Goal: Task Accomplishment & Management: Use online tool/utility

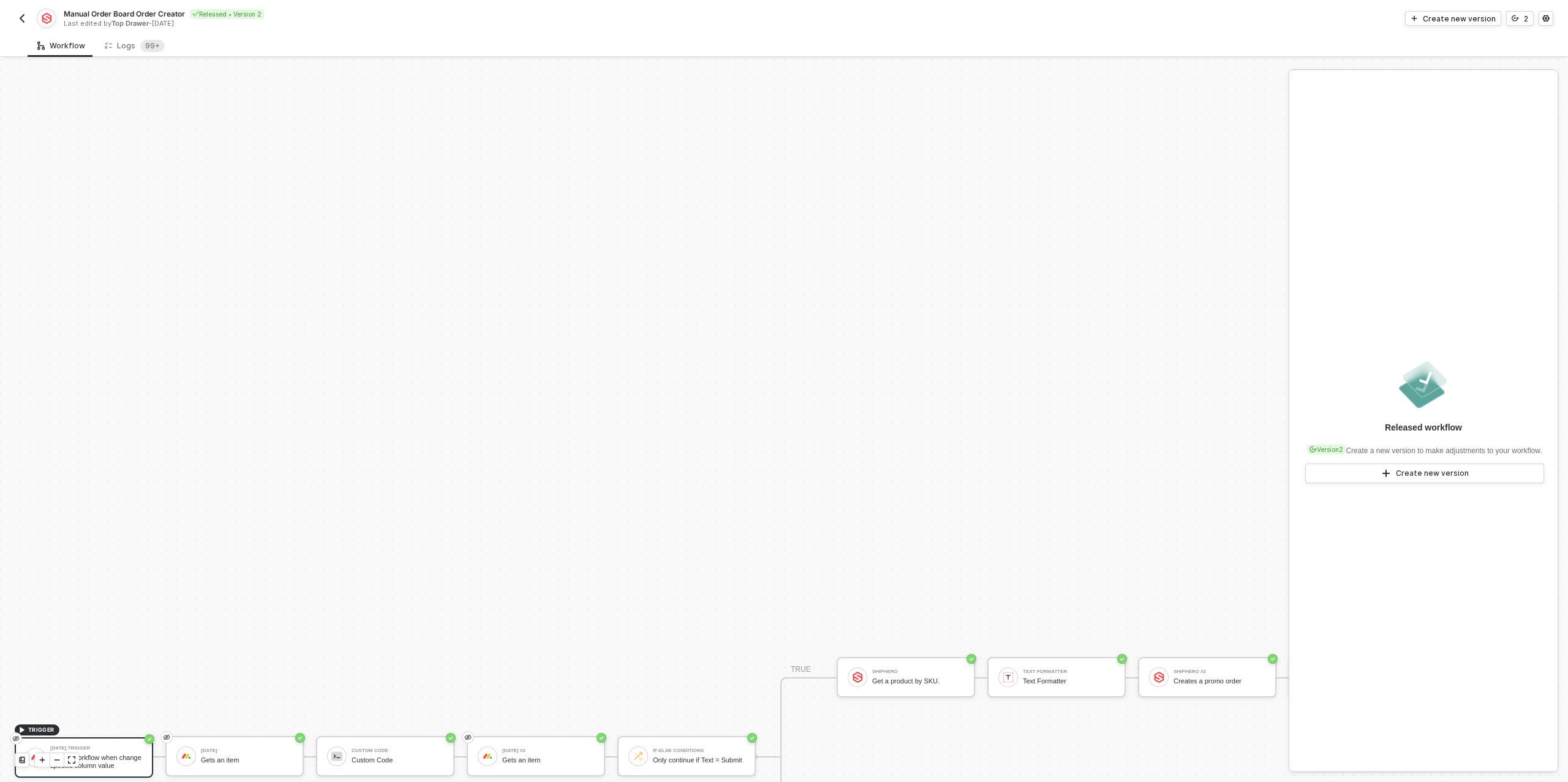
scroll to position [349, 0]
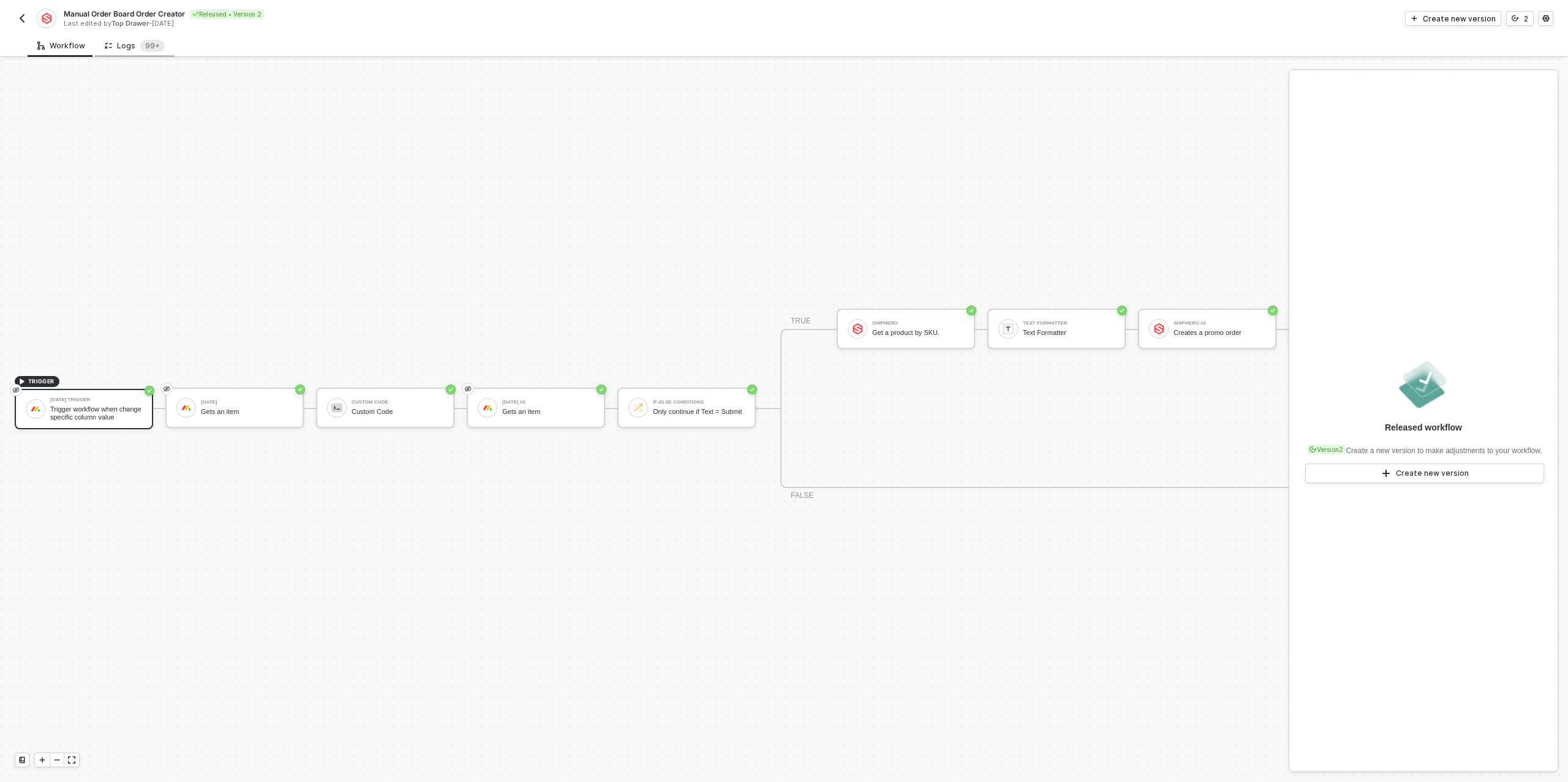
click at [100, 46] on div "Logs 99+" at bounding box center [135, 46] width 80 height 23
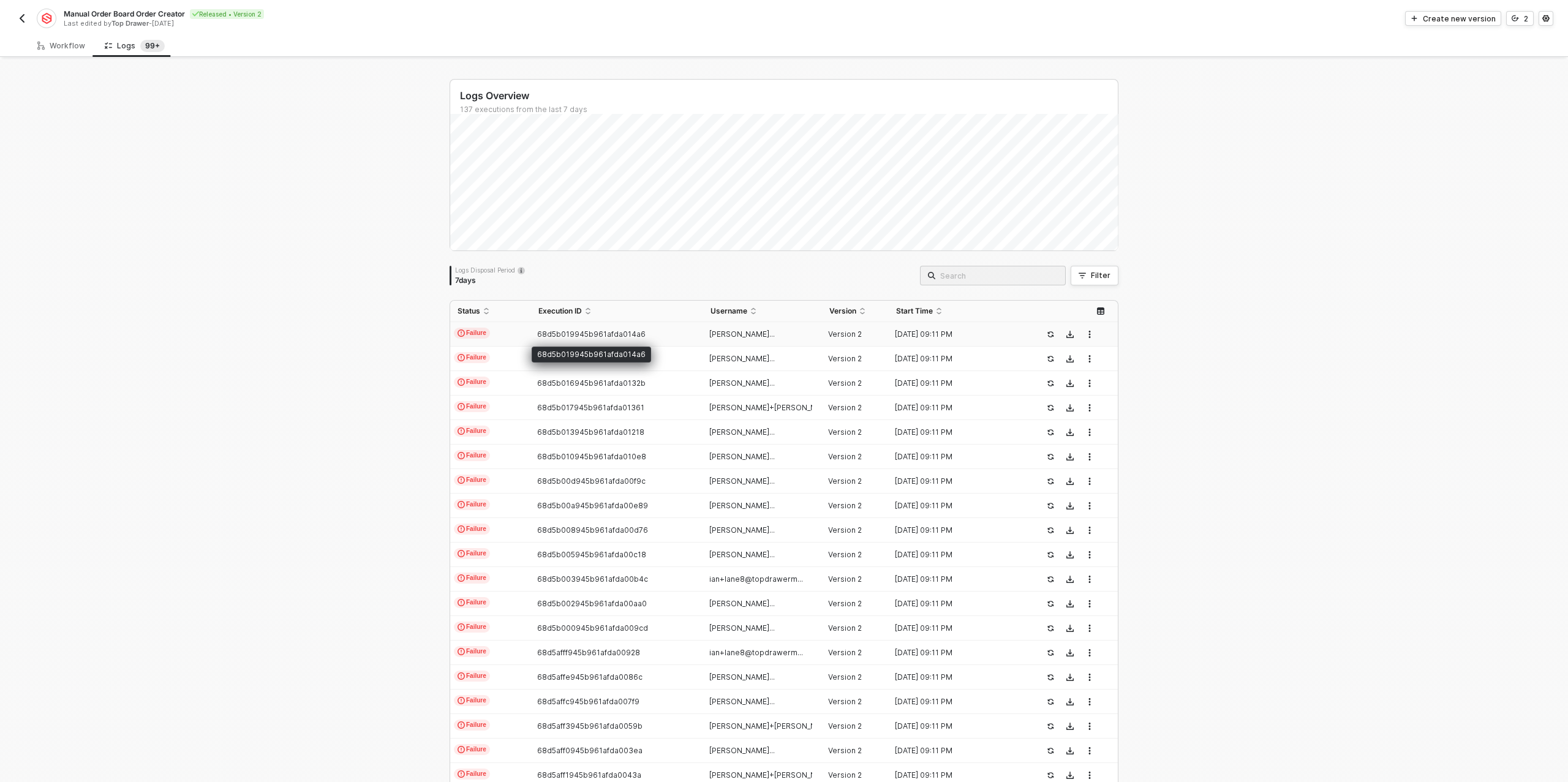
click at [549, 335] on span "68d5b019945b961afda014a6" at bounding box center [591, 334] width 109 height 9
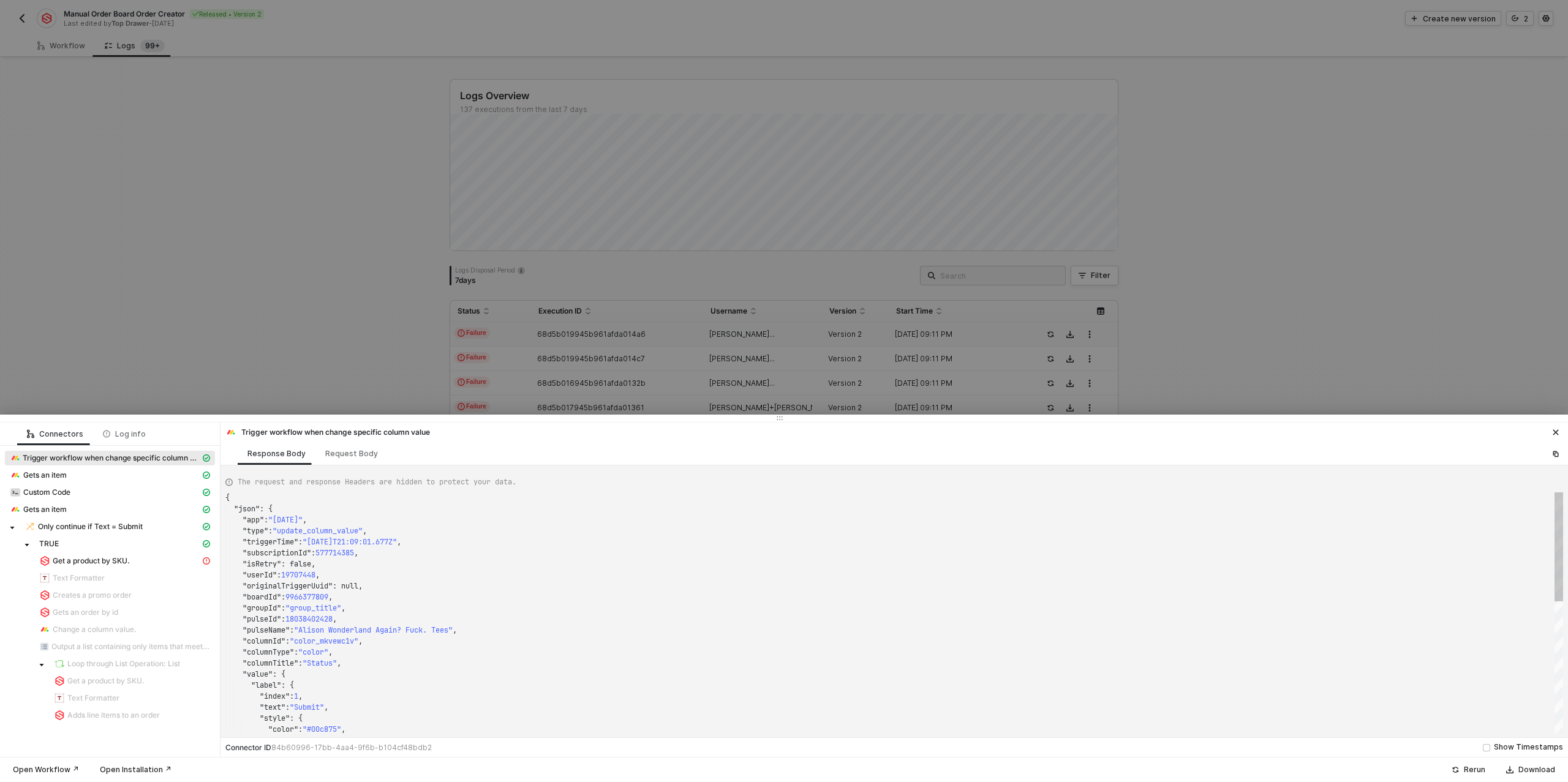
scroll to position [110, 0]
click at [128, 559] on span "Get a product by SKU." at bounding box center [91, 562] width 78 height 10
type textarea "{ "statusCode": 200, "message": "Error : {\"message\":\"Product not found\",\"o…"
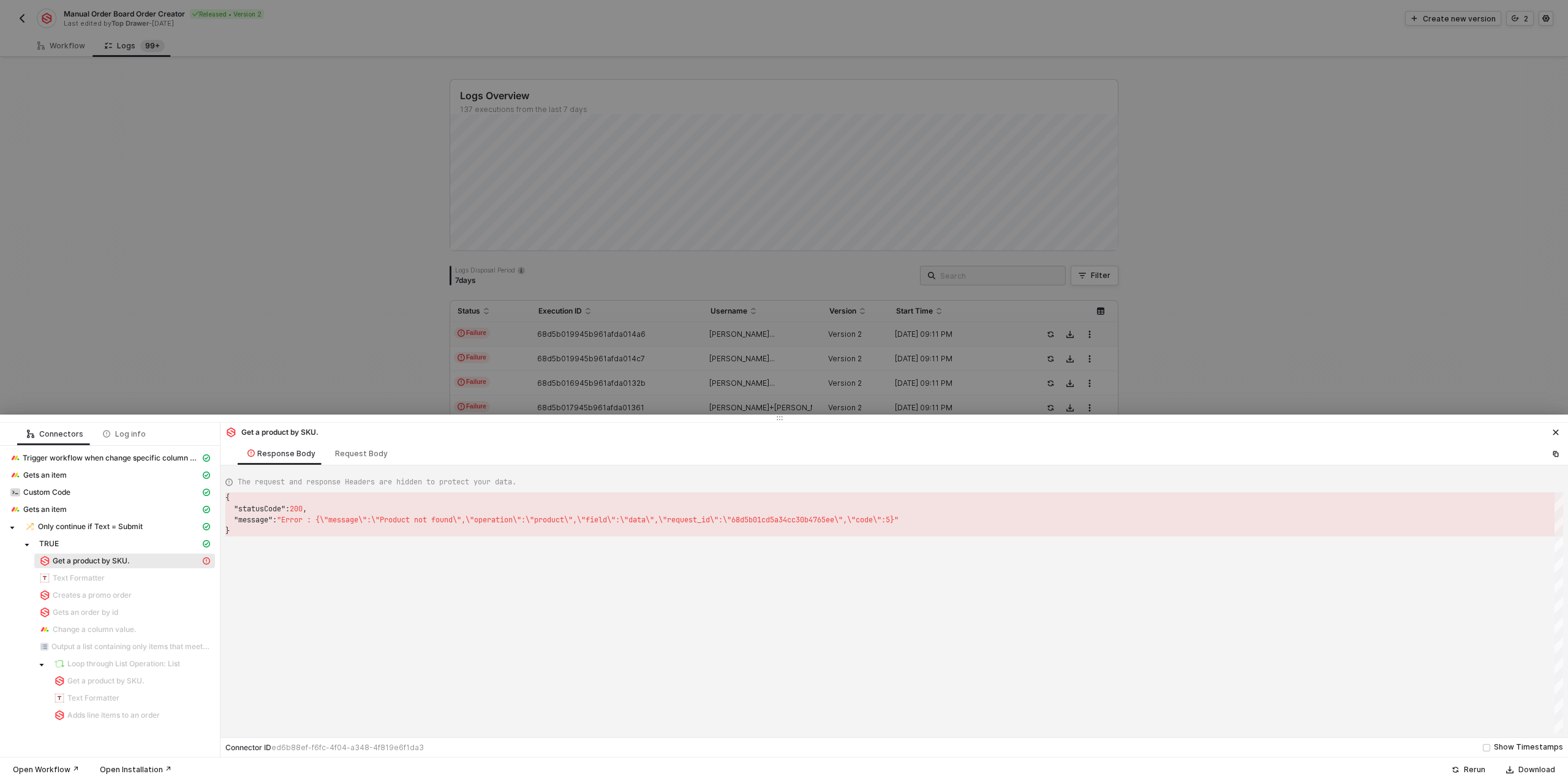
click at [65, 44] on div at bounding box center [784, 391] width 1568 height 782
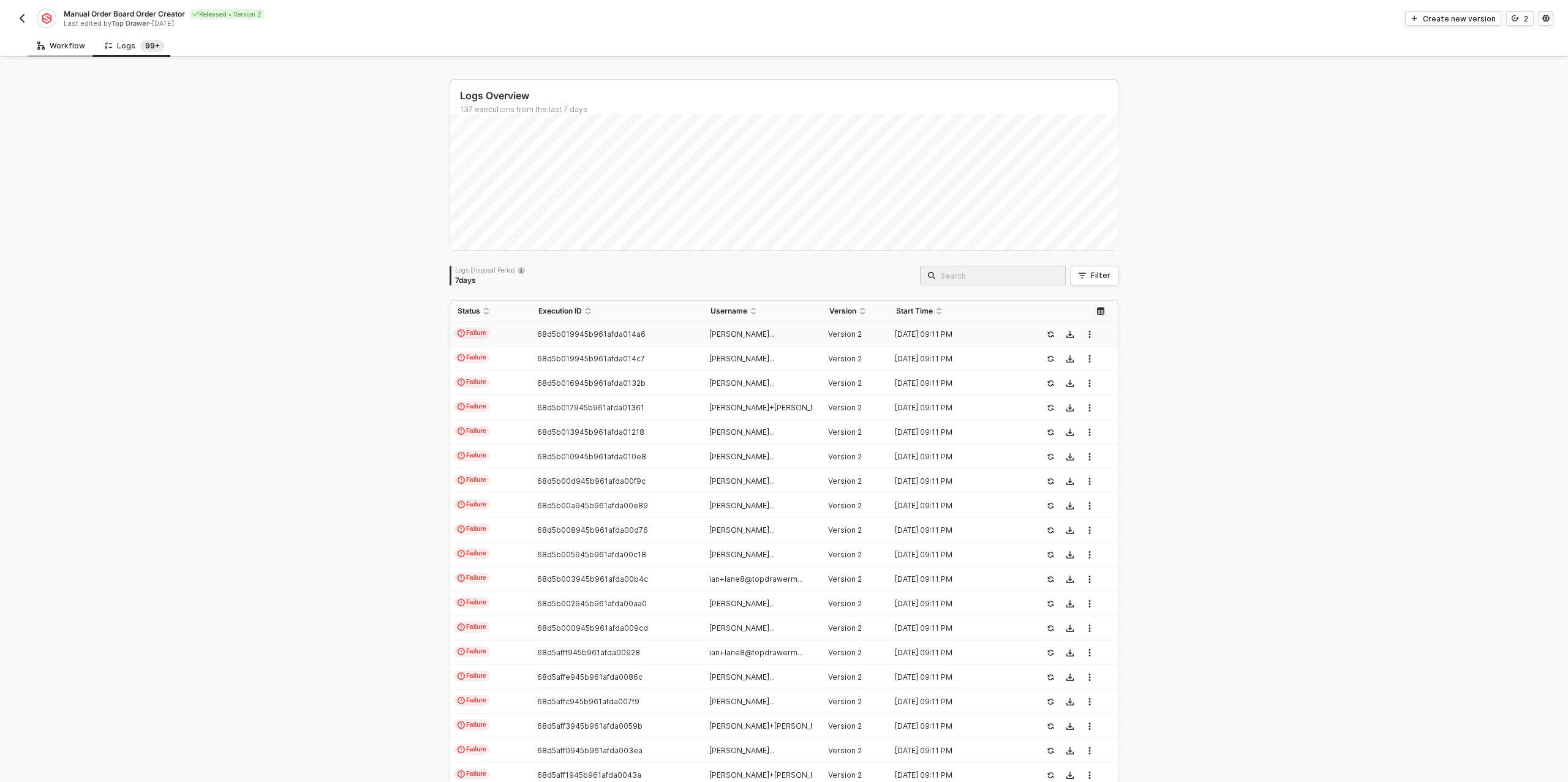
click at [70, 46] on div "Workflow" at bounding box center [61, 46] width 48 height 10
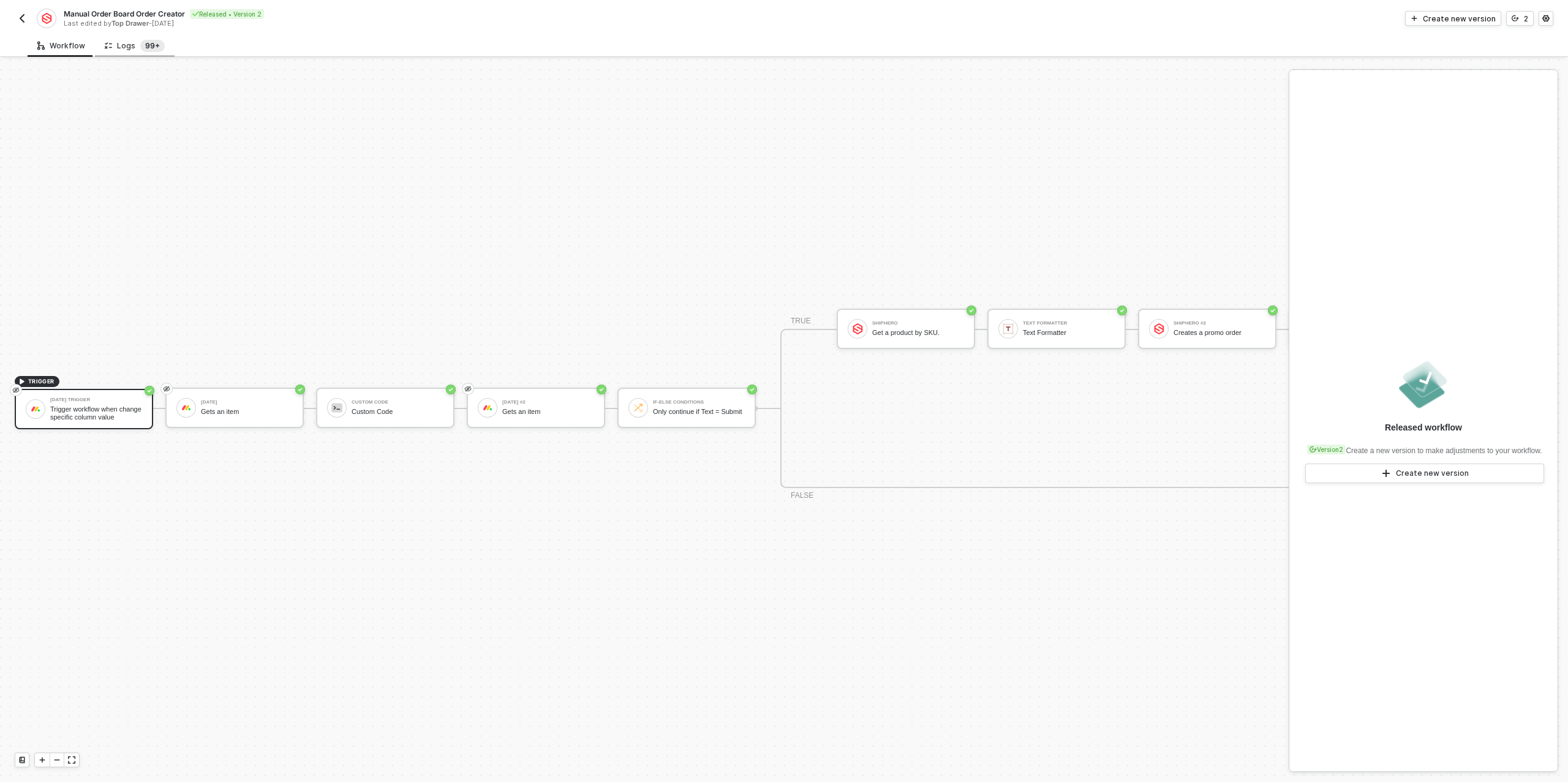
click at [141, 50] on sup "99+" at bounding box center [153, 46] width 24 height 12
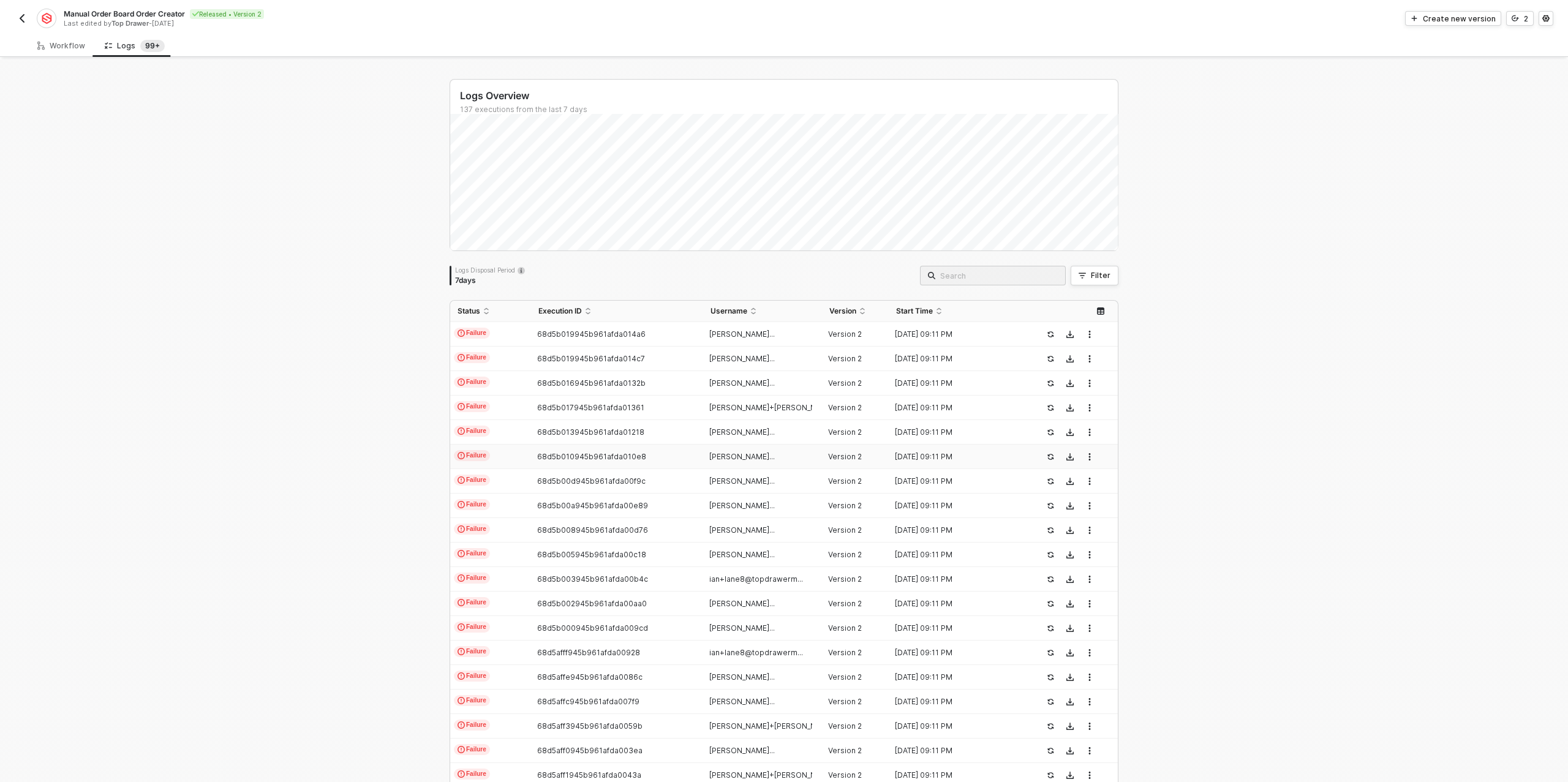
scroll to position [83, 0]
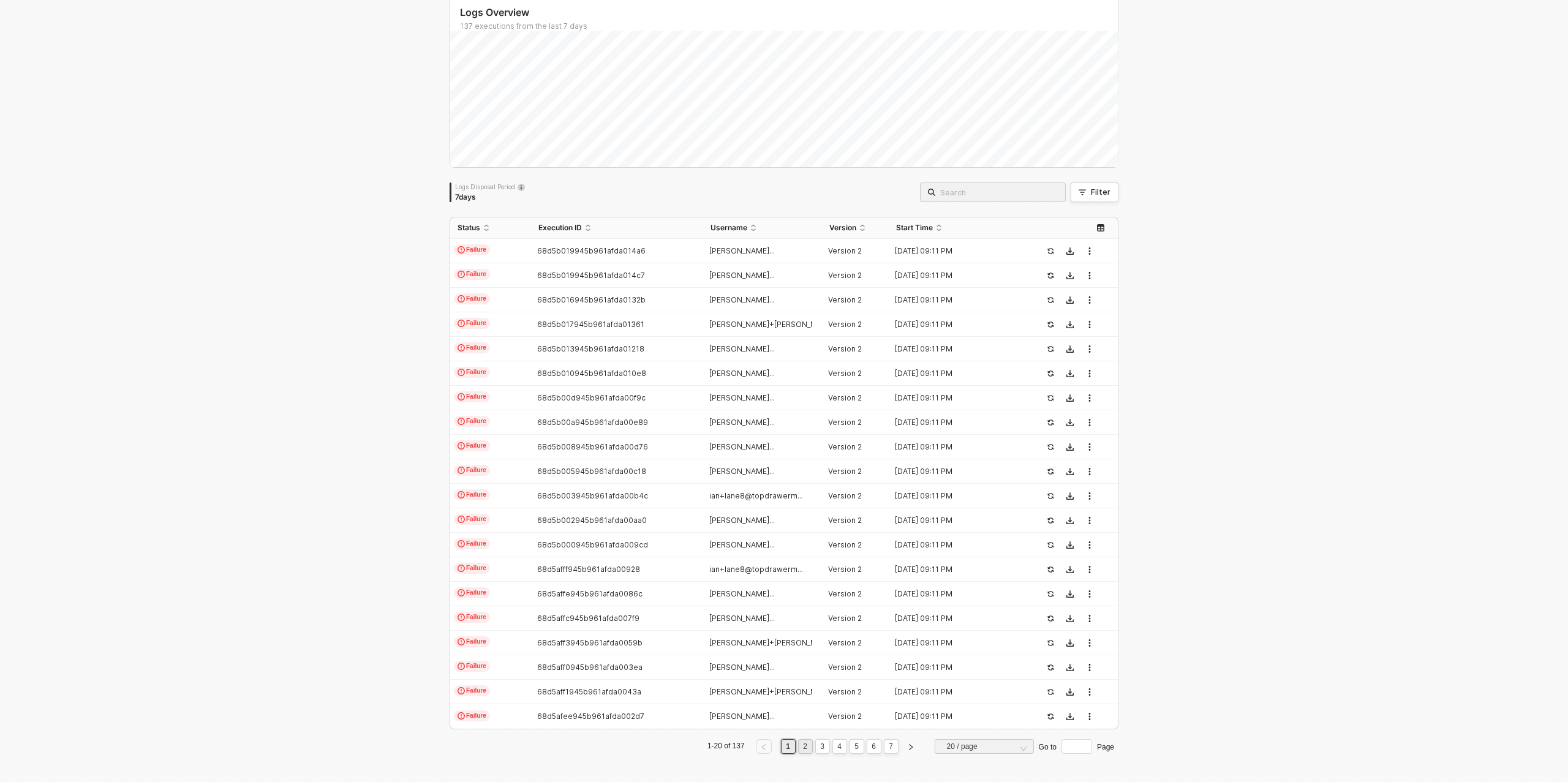
click at [809, 743] on link "2" at bounding box center [805, 747] width 11 height 14
click at [820, 749] on link "3" at bounding box center [822, 747] width 11 height 14
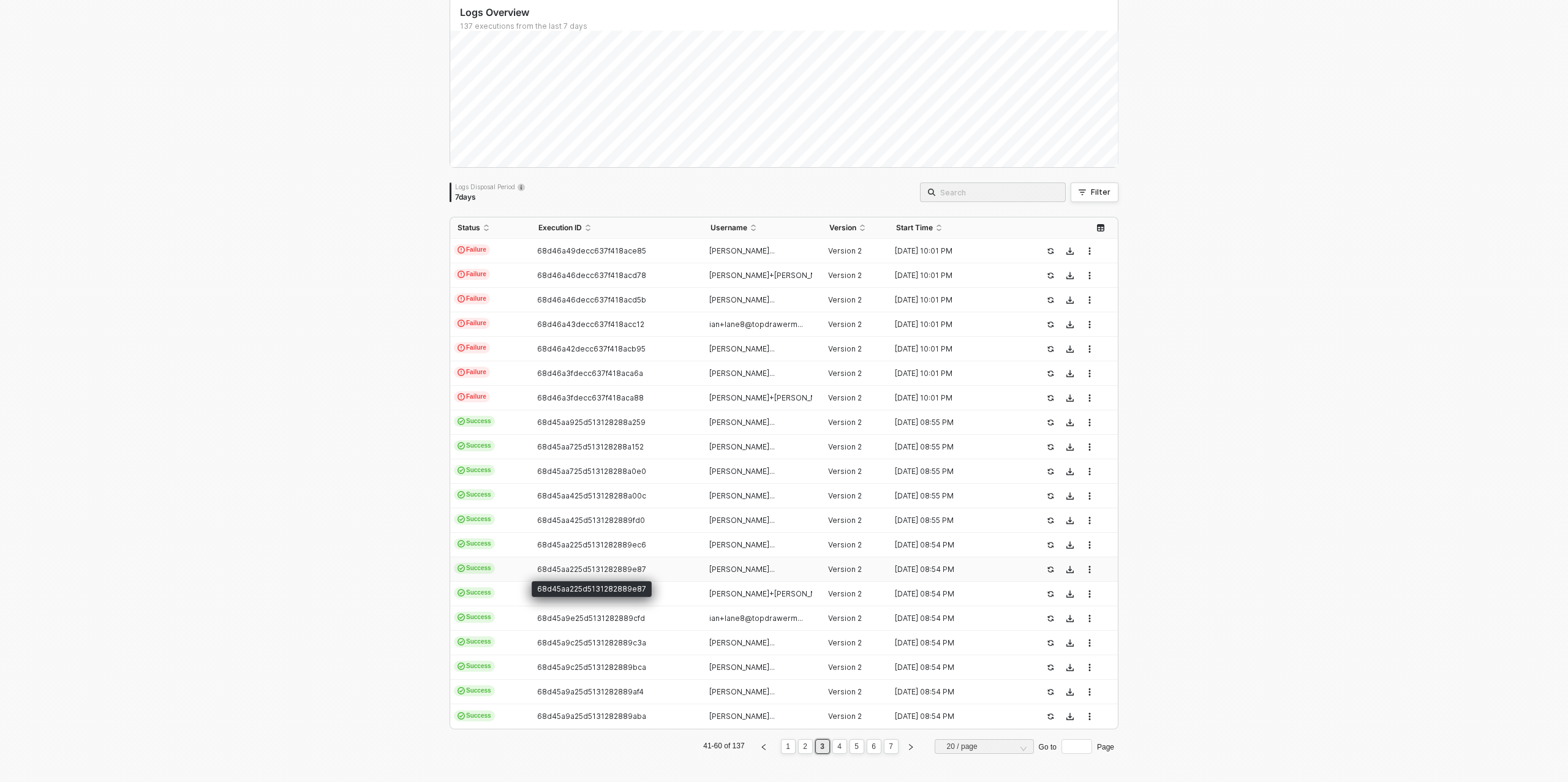
click at [593, 572] on span "68d45aa225d5131282889e87" at bounding box center [592, 569] width 109 height 9
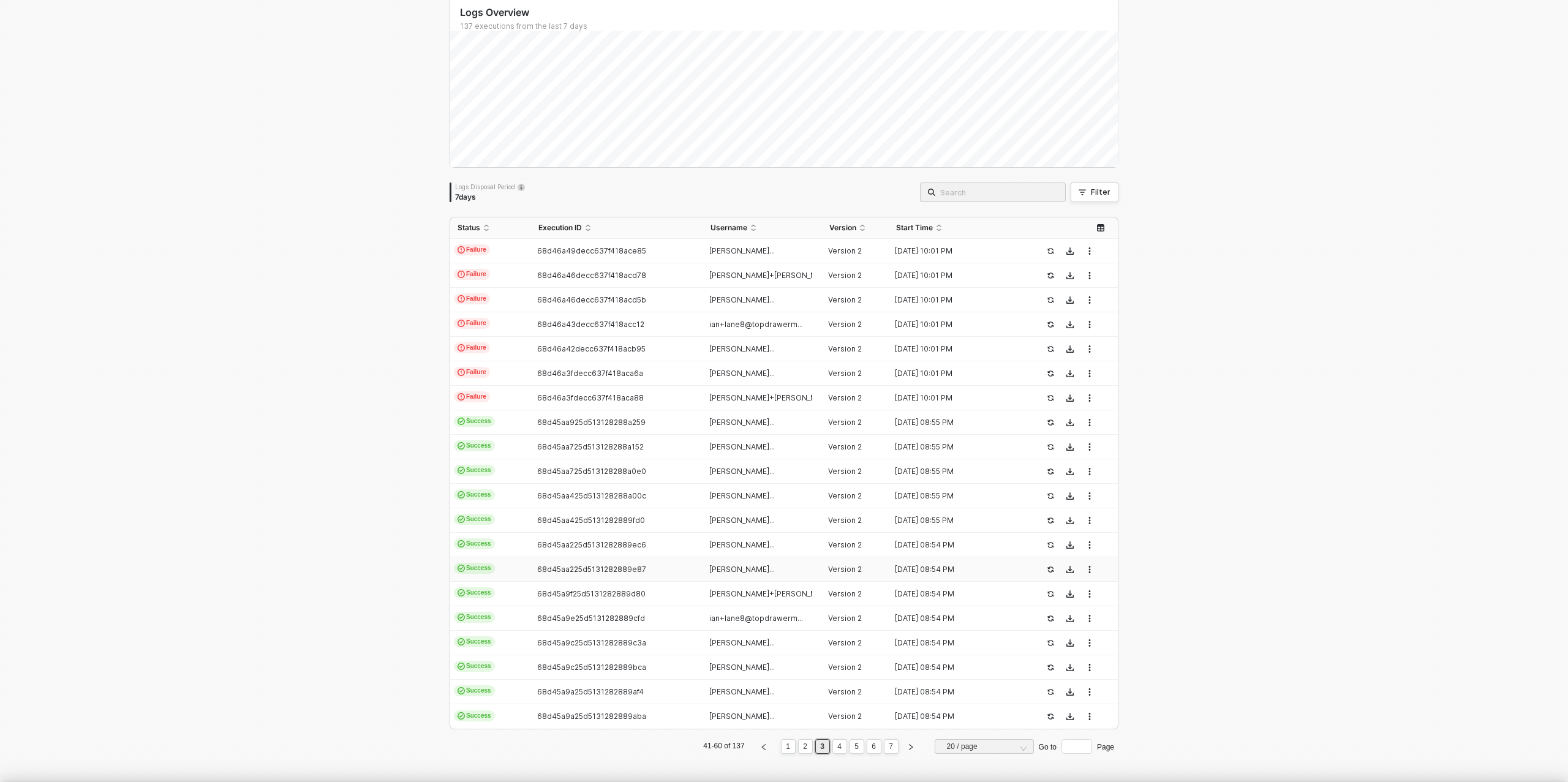
scroll to position [110, 0]
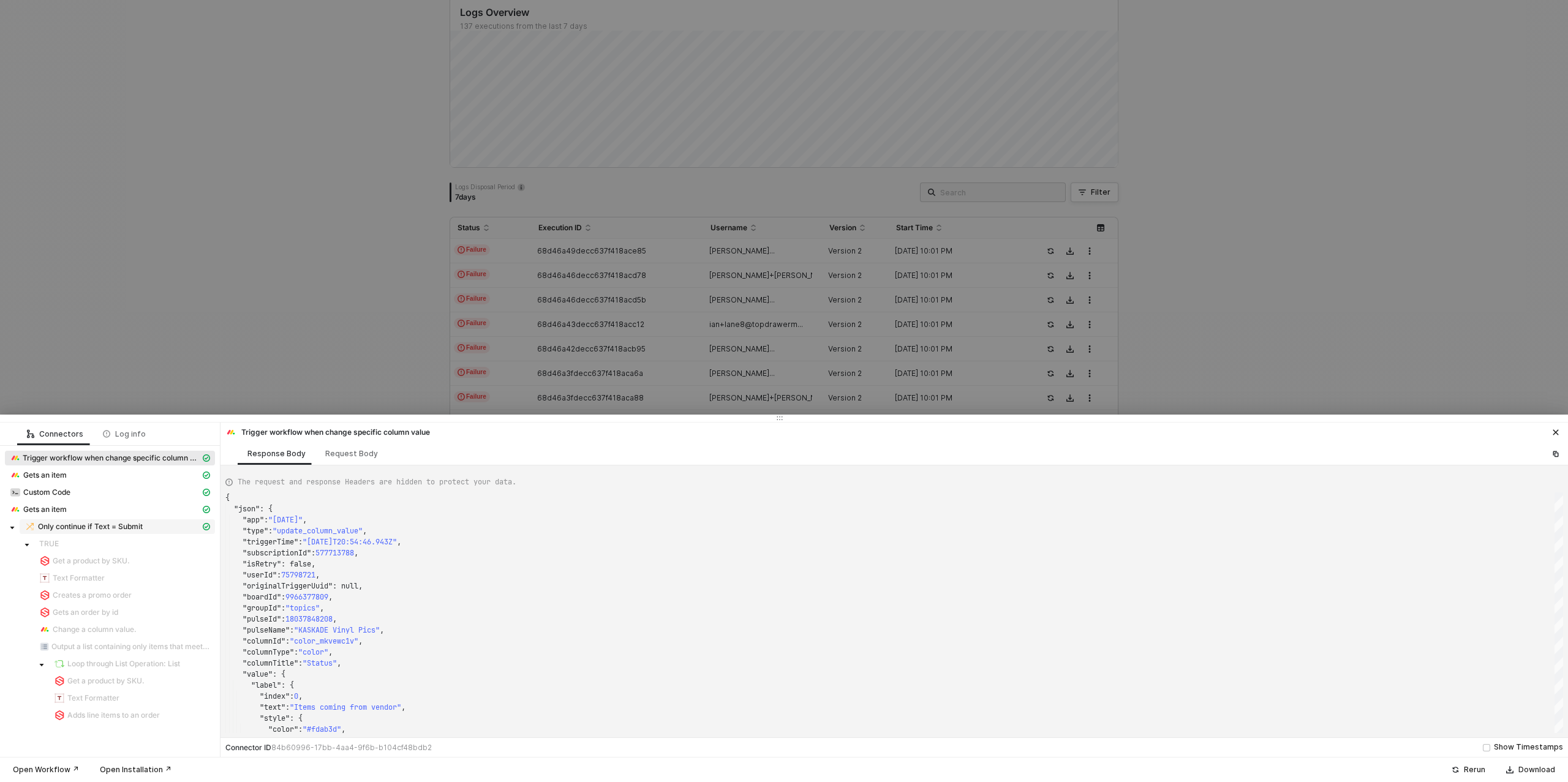
click at [90, 522] on span "Only continue if Text = Submit" at bounding box center [91, 527] width 104 height 10
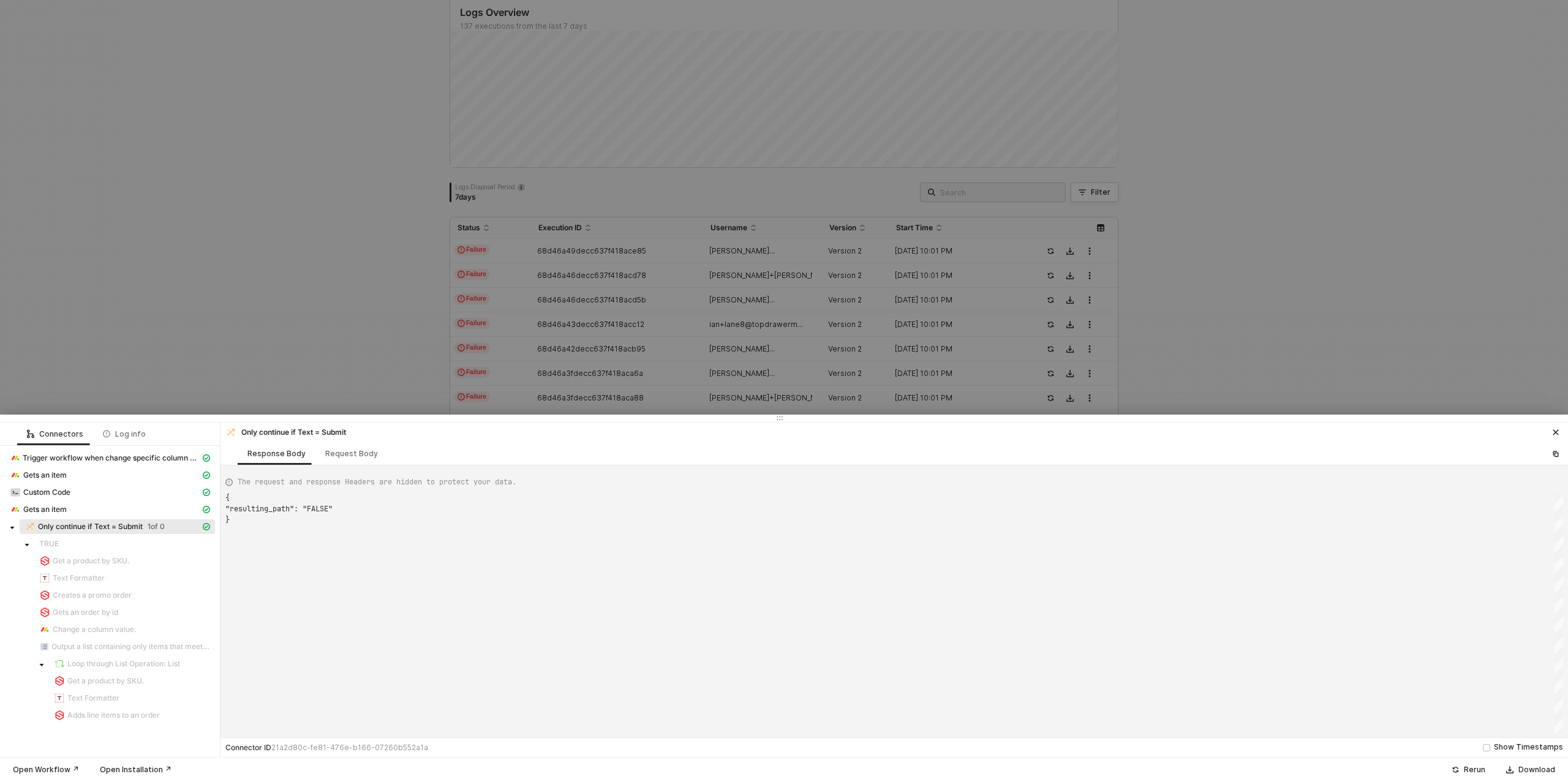
scroll to position [22, 0]
click at [340, 463] on div "Request Body" at bounding box center [352, 454] width 73 height 23
type textarea "{ "conditionSets": [ { "uuid": "1eb856a9-beaa-4cc6-aebf-477e438384dd", "conditi…"
click at [237, 338] on div at bounding box center [784, 391] width 1568 height 782
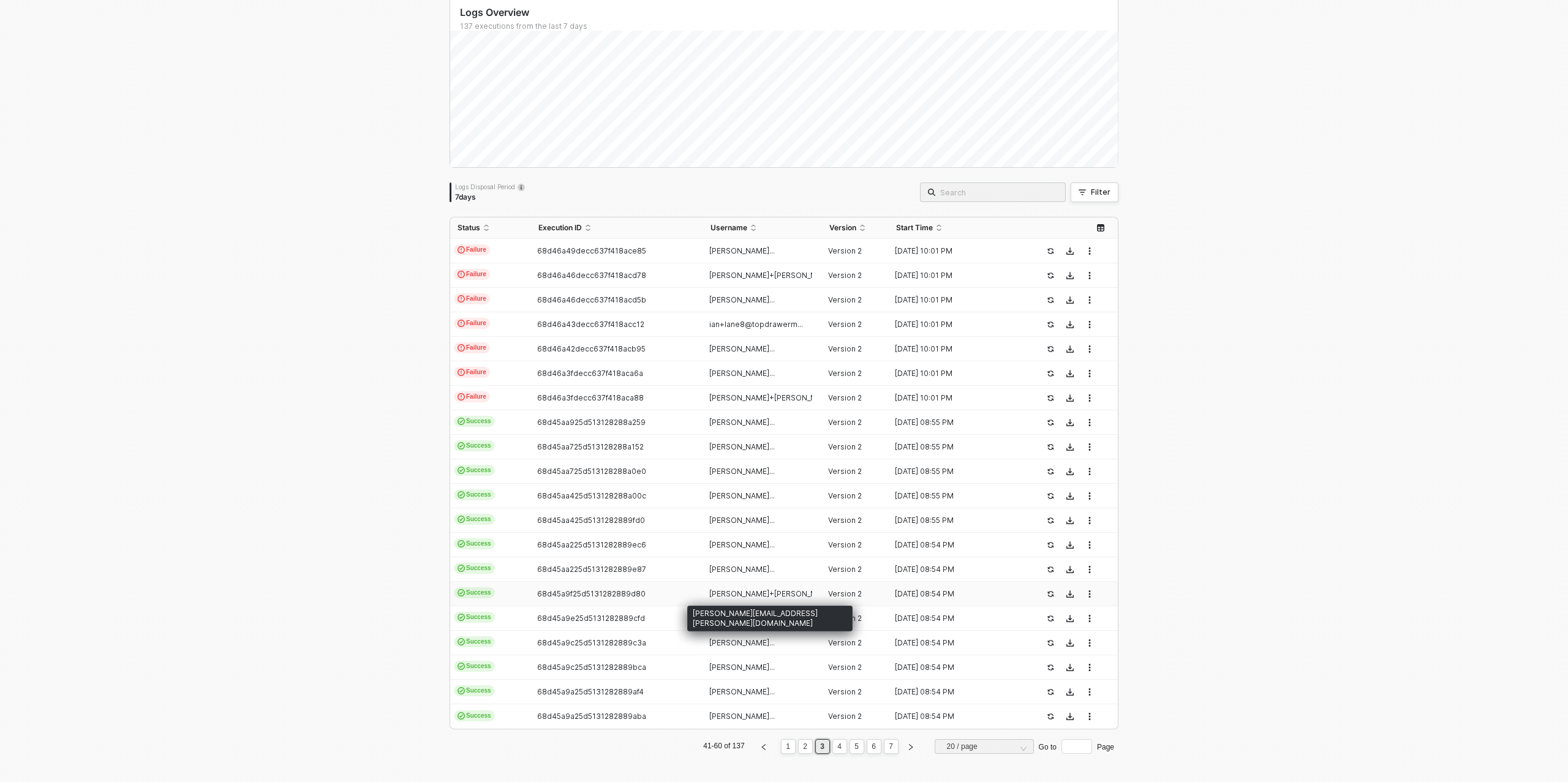
scroll to position [0, 0]
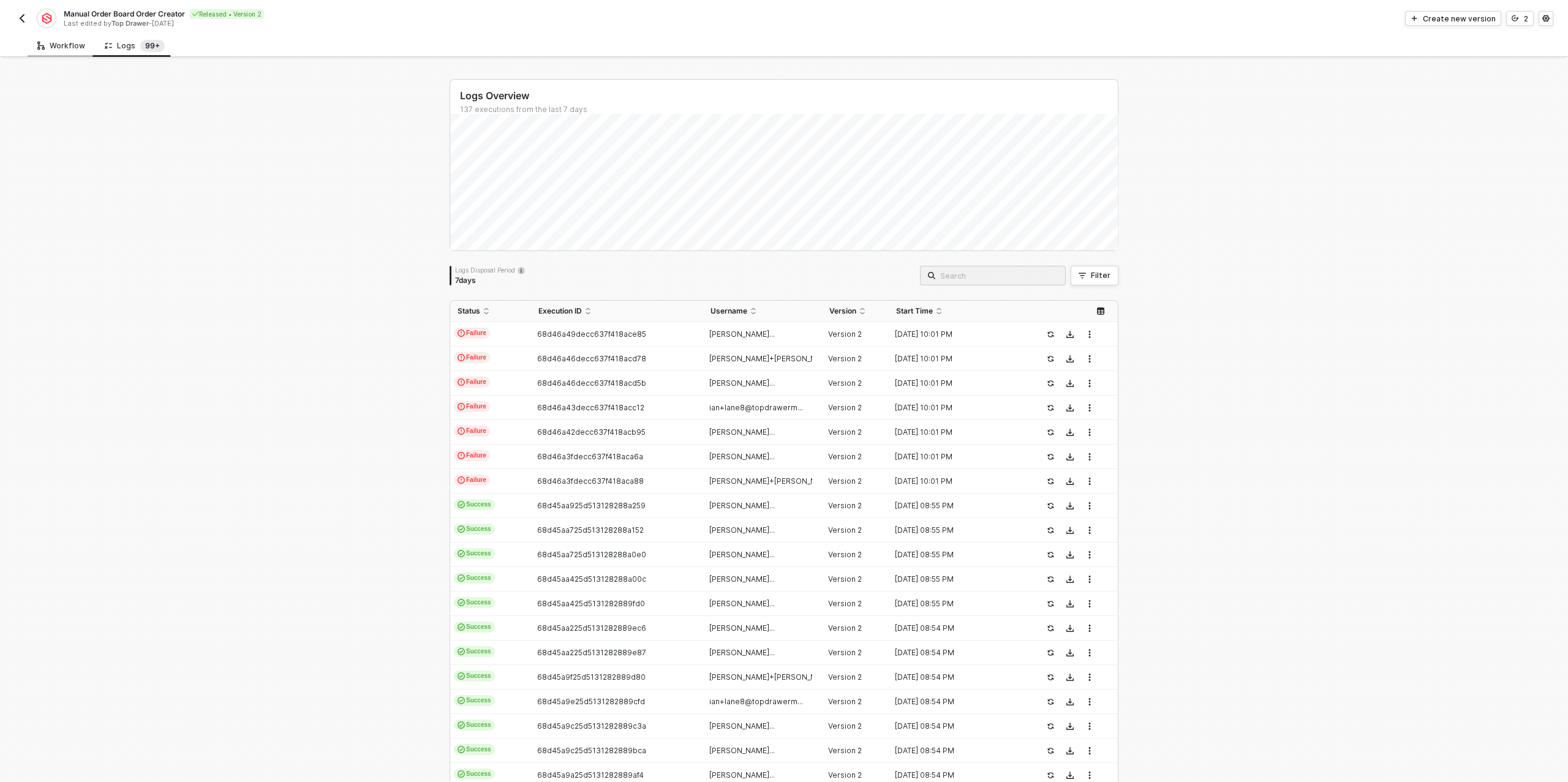
click at [64, 53] on div "Workflow" at bounding box center [61, 46] width 68 height 23
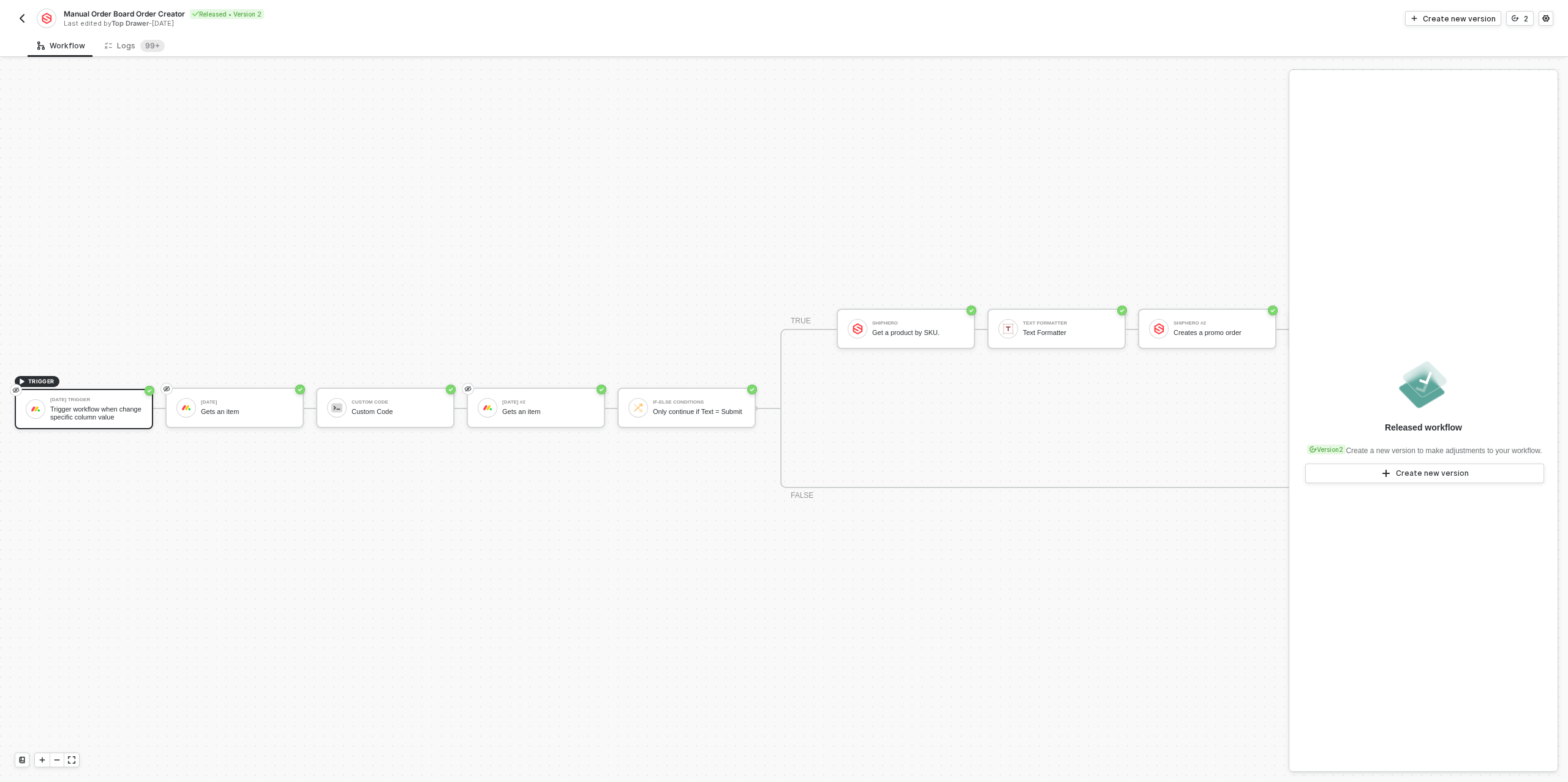
click at [24, 18] on img "button" at bounding box center [22, 19] width 10 height 10
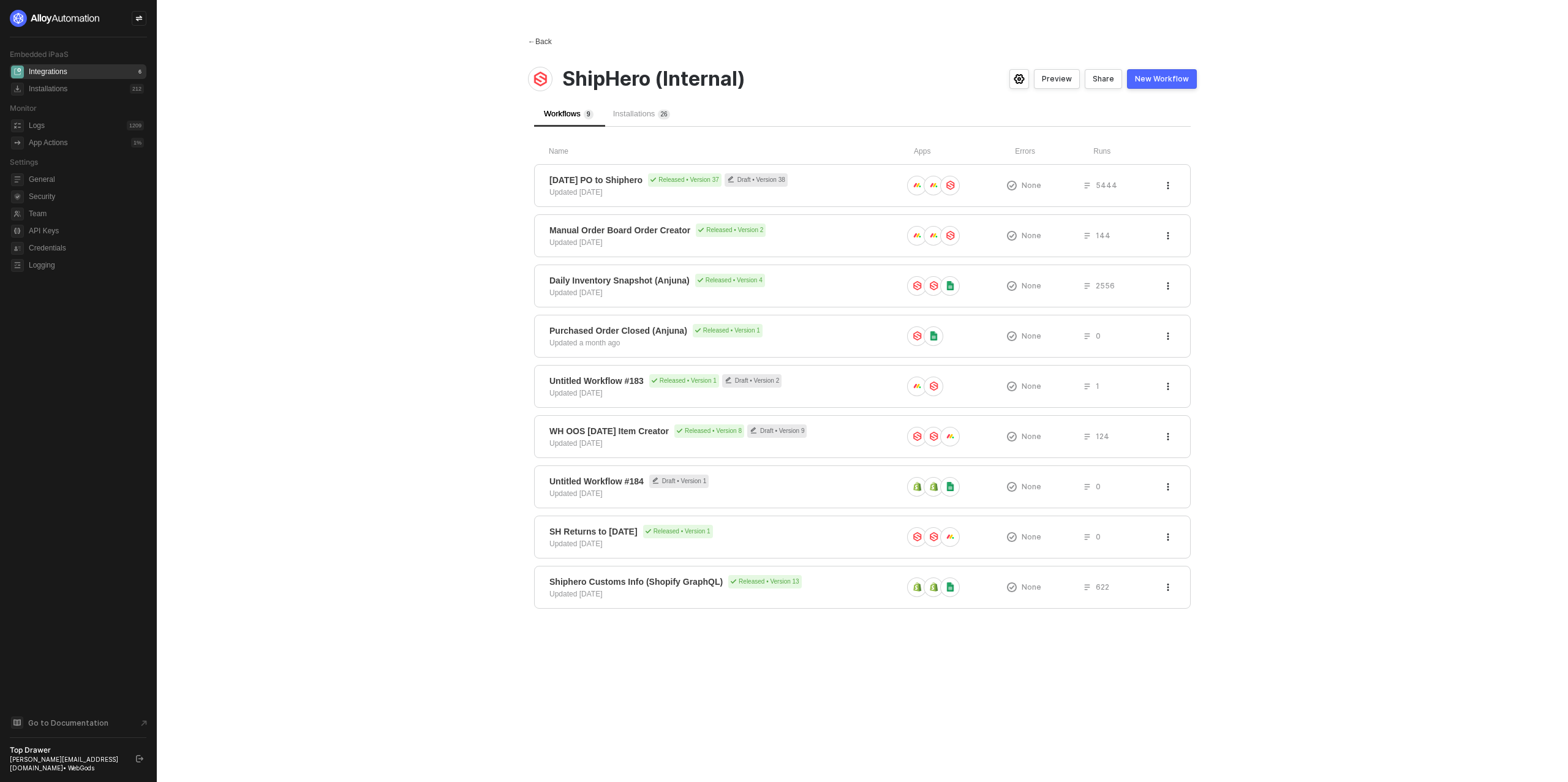
click at [544, 42] on div "← Back" at bounding box center [540, 42] width 24 height 11
